Goal: Task Accomplishment & Management: Use online tool/utility

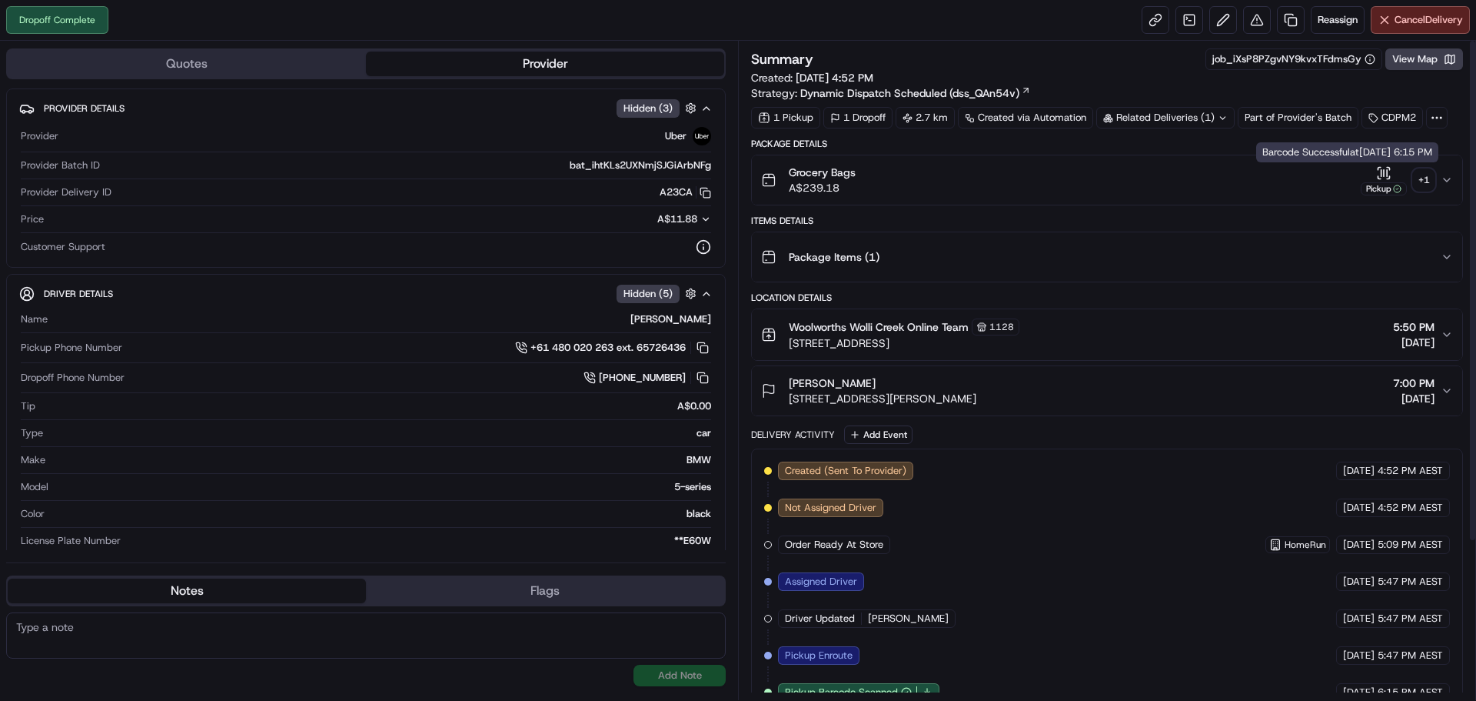
click at [1422, 173] on div "+ 1" at bounding box center [1424, 180] width 22 height 22
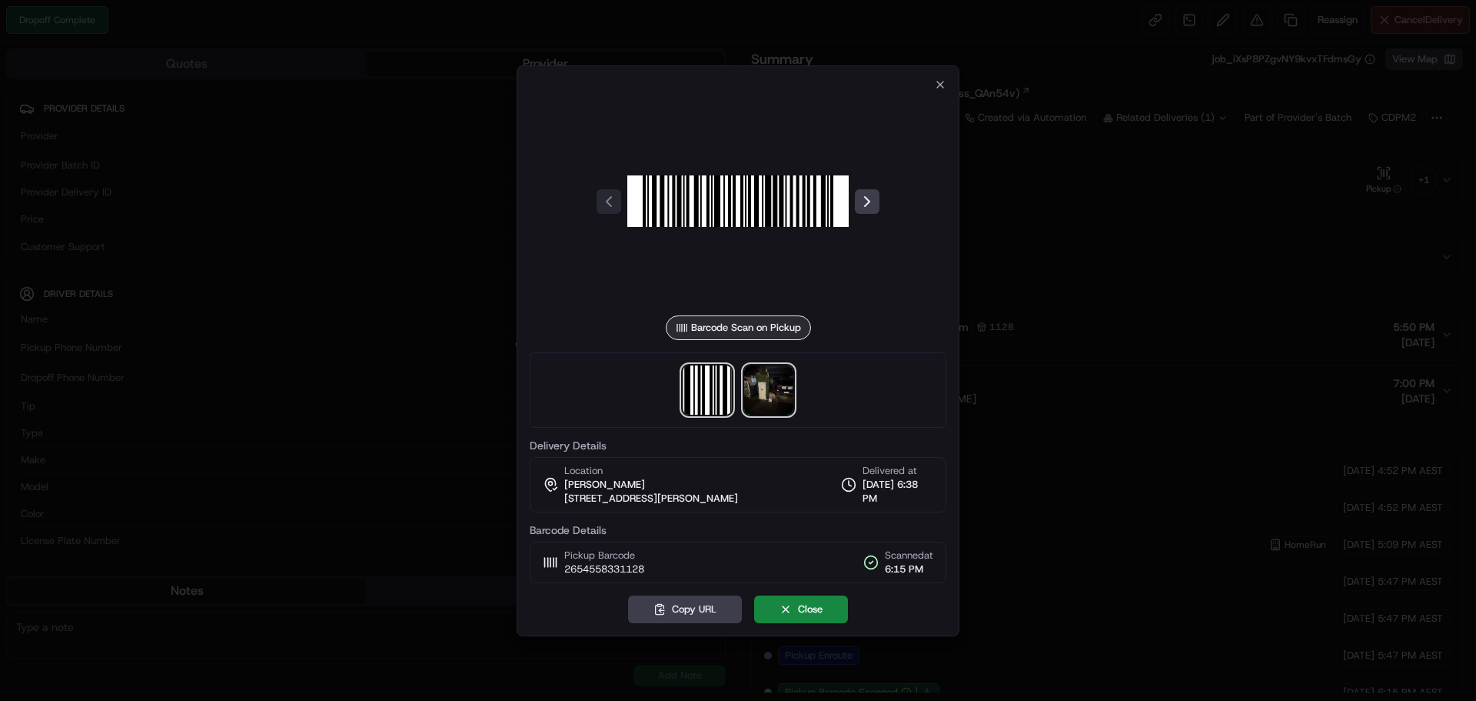
click at [767, 394] on img at bounding box center [768, 389] width 49 height 49
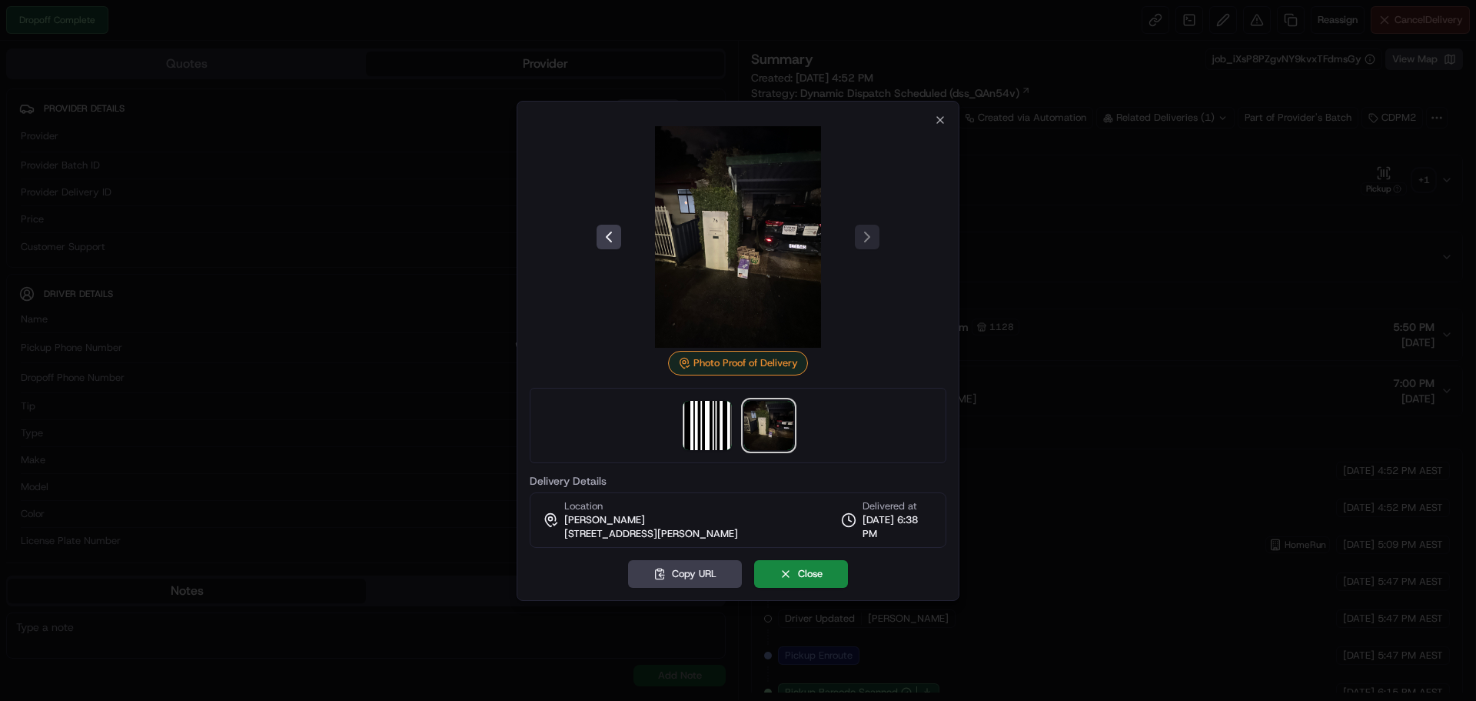
click at [934, 119] on div "Photo Proof of Delivery Delivery Details Location [PERSON_NAME] [STREET_ADDRESS…" at bounding box center [738, 331] width 417 height 434
click at [950, 113] on div "Photo Proof of Delivery Delivery Details Location [PERSON_NAME] [STREET_ADDRESS…" at bounding box center [738, 351] width 443 height 500
click at [940, 118] on icon "button" at bounding box center [940, 120] width 12 height 12
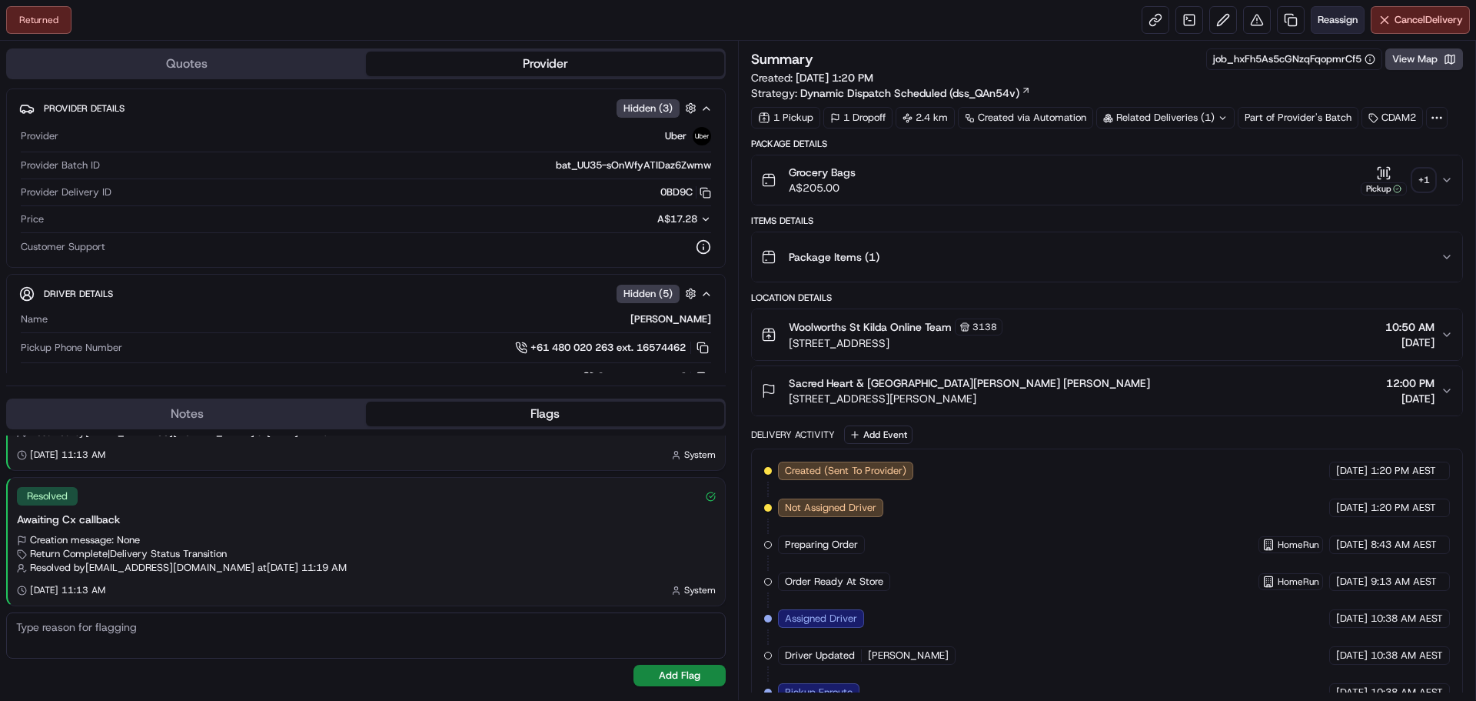
click at [1337, 13] on span "Reassign" at bounding box center [1338, 20] width 40 height 14
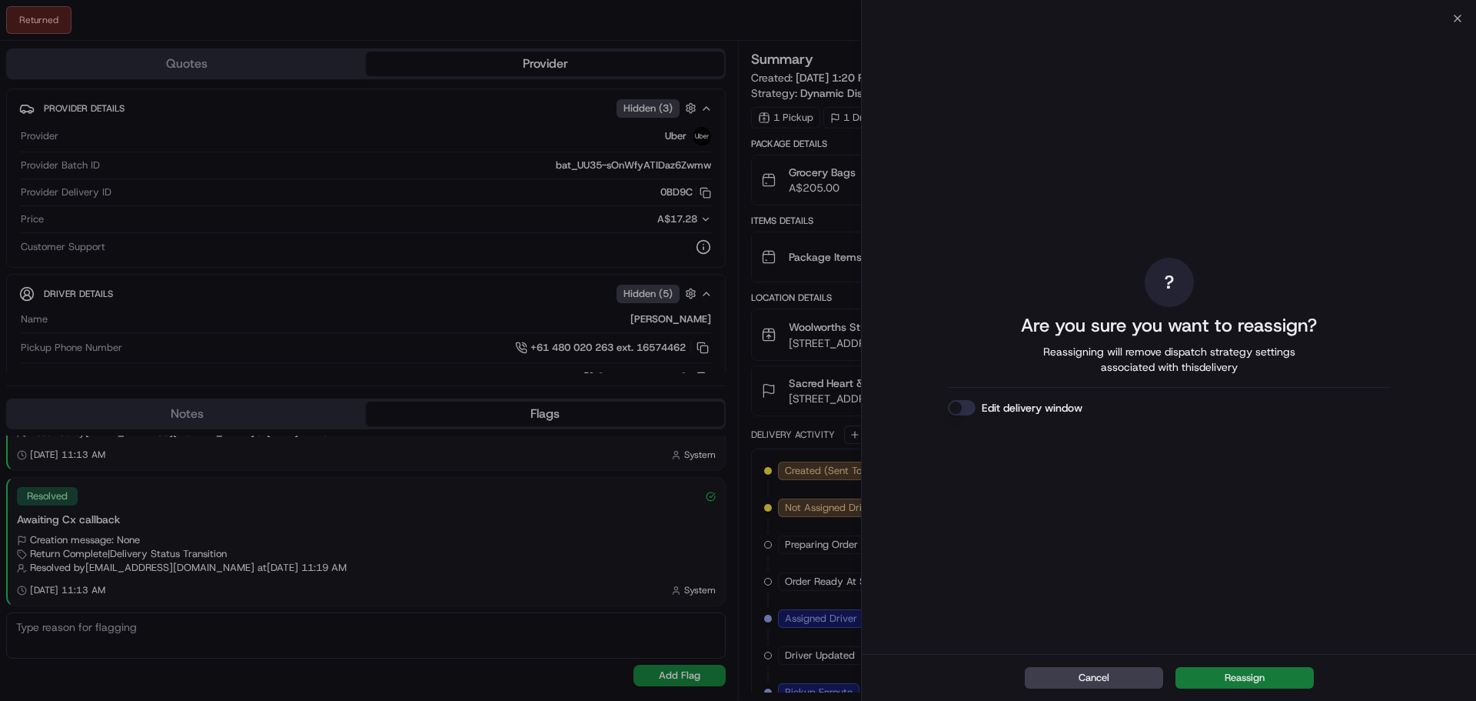
click at [1227, 678] on button "Reassign" at bounding box center [1245, 678] width 138 height 22
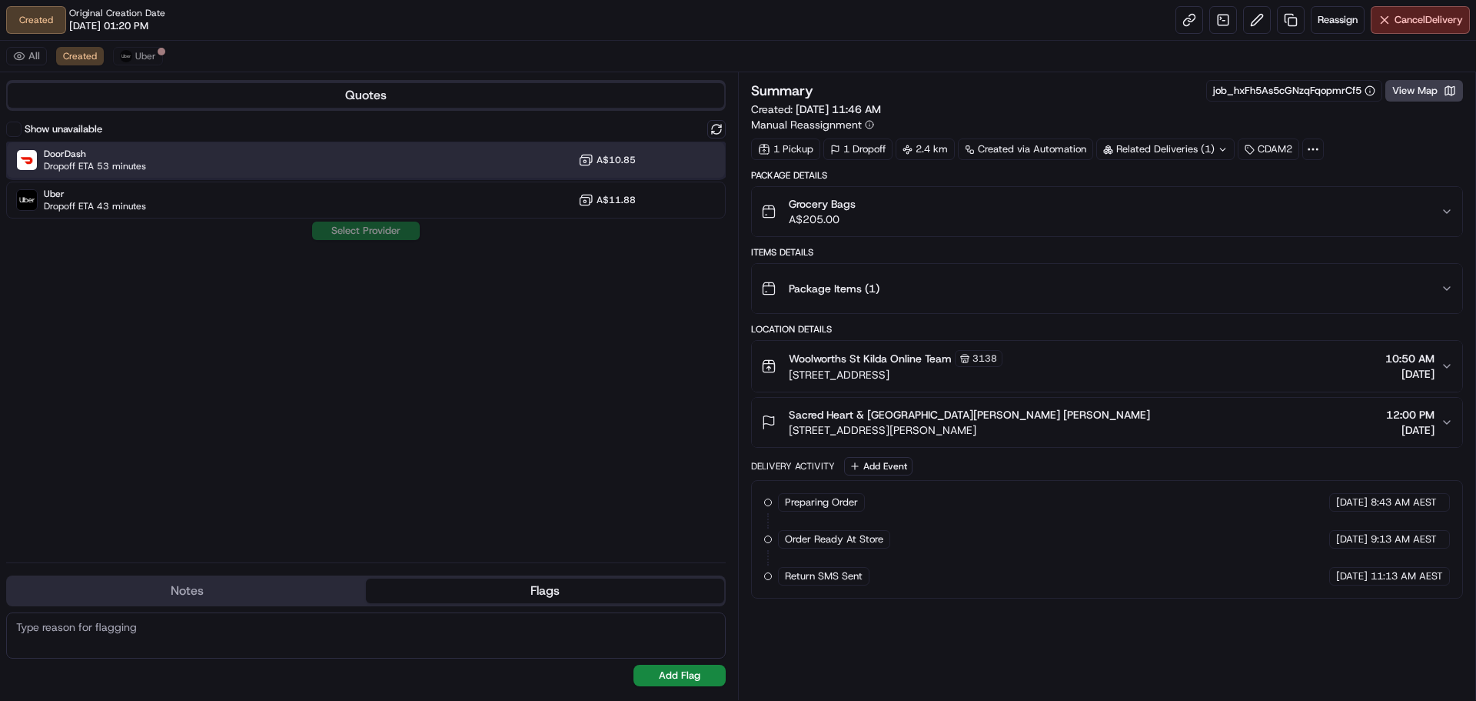
click at [419, 167] on div "DoorDash Dropoff ETA 53 minutes A$10.85" at bounding box center [366, 159] width 720 height 37
click at [371, 235] on button "Assign Provider" at bounding box center [365, 230] width 109 height 18
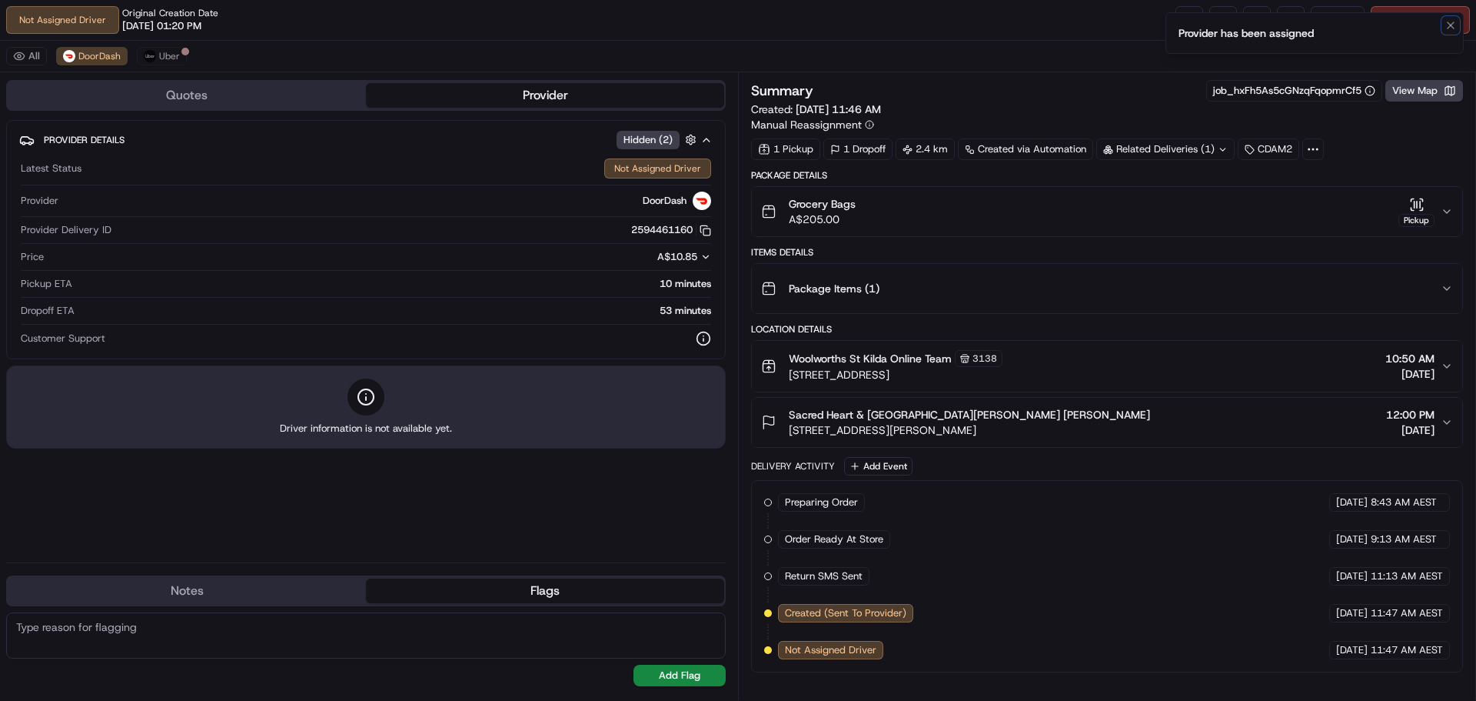
drag, startPoint x: 1445, startPoint y: 26, endPoint x: 1437, endPoint y: 28, distance: 8.0
click at [1446, 26] on icon "Notifications (F8)" at bounding box center [1451, 25] width 12 height 12
click at [1257, 22] on button at bounding box center [1257, 20] width 28 height 28
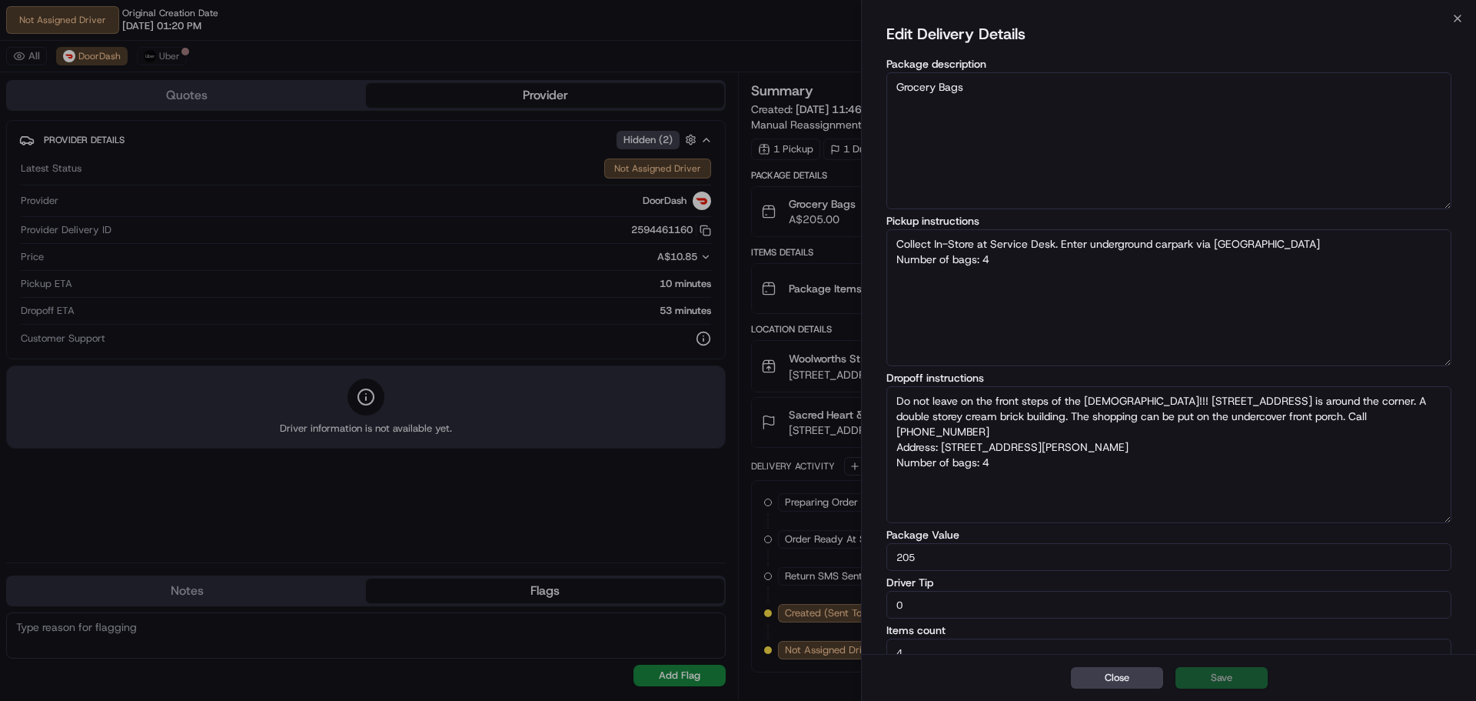
type textarea "Collect In-Store at Service Desk. Enter underground carpark via Chaucer St. Num…"
type textarea "Do not leave on the front steps of the church!!! 2 Normandy Road is around the …"
click at [1360, 414] on textarea "Do not leave on the front steps of the church!!! 2 Normandy Road is around the …" at bounding box center [1169, 454] width 565 height 137
type textarea "Collect In-Store at Service Desk. Enter underground carpark via Chaucer St. Num…"
type textarea "Do not leave on the front steps of the church!!! 2 Normandy Road is around the …"
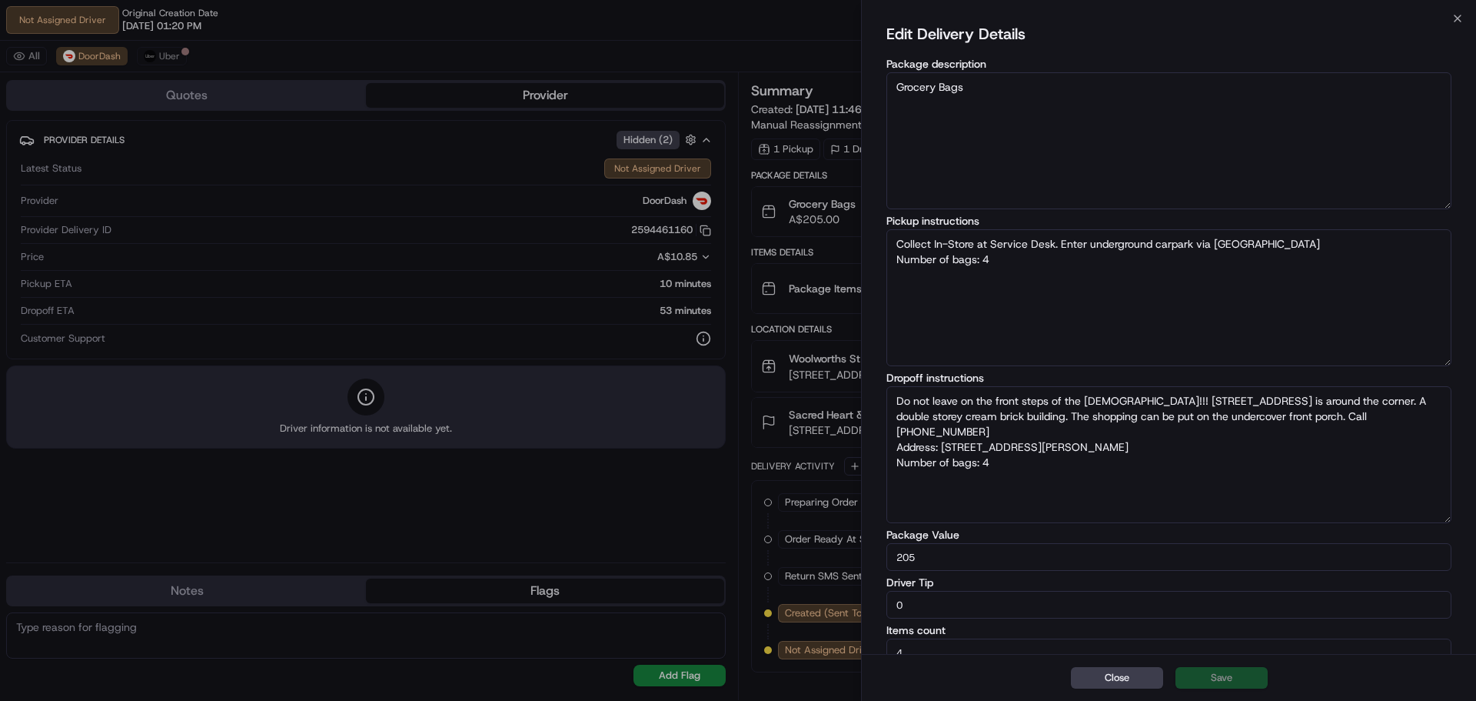
type textarea "Collect In-Store at Service Desk. Enter underground carpark via Chaucer St. Num…"
type textarea "Do not leave on the front steps of the church!!! 2 Normandy Road is around the …"
click at [1022, 441] on textarea "Do not leave on the front steps of the church!!! 2 Normandy Road is around the …" at bounding box center [1169, 454] width 565 height 137
click at [1251, 418] on textarea "Do not leave on the front steps of the church!!! 2 Normandy Road is around the …" at bounding box center [1169, 454] width 565 height 137
type textarea "Collect In-Store at Service Desk. Enter underground carpark via Chaucer St. Num…"
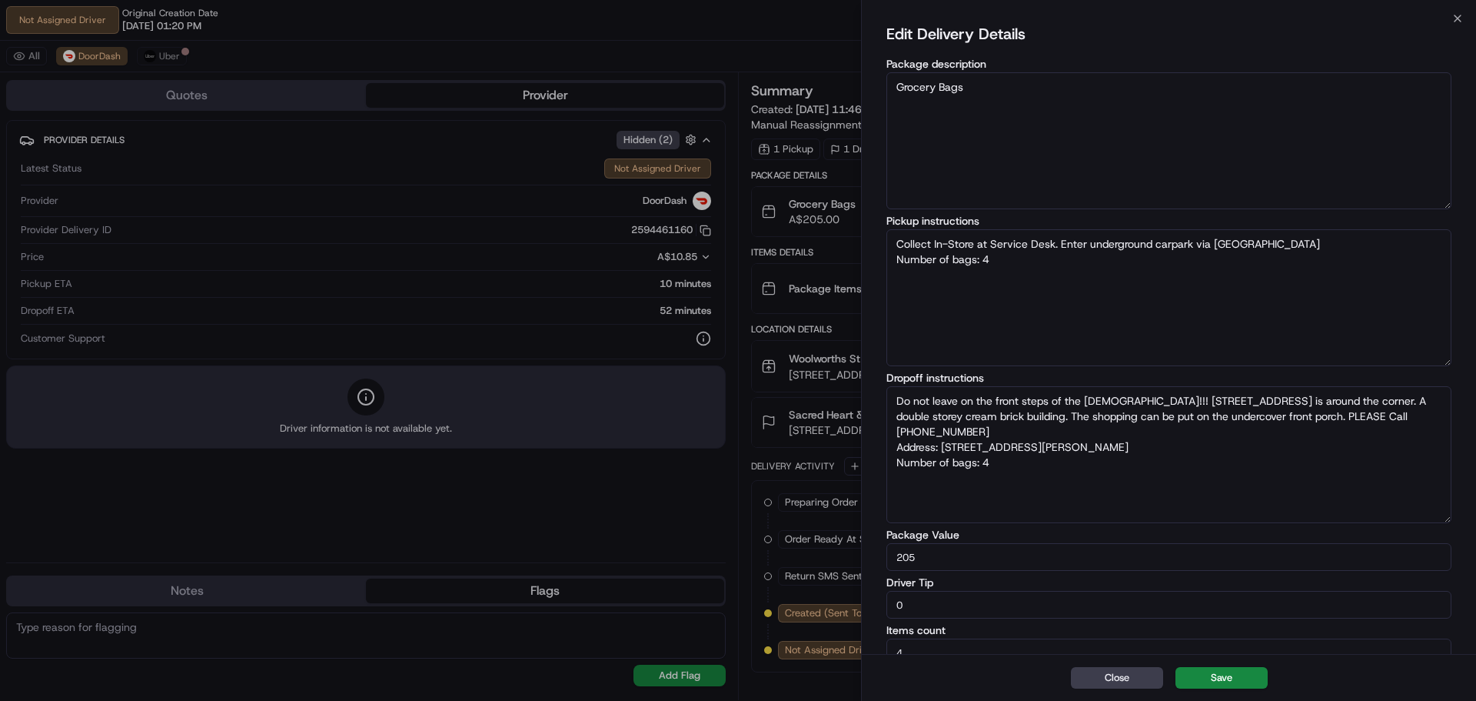
type textarea "Do not leave on the front steps of the church!!! 2 Normandy Road is around the …"
click at [1243, 666] on div "Close Save" at bounding box center [1169, 677] width 614 height 47
click at [1243, 672] on button "Save" at bounding box center [1222, 678] width 92 height 22
type textarea "Collect In-Store at Service Desk. Enter underground carpark via Chaucer St. Num…"
